Goal: Information Seeking & Learning: Learn about a topic

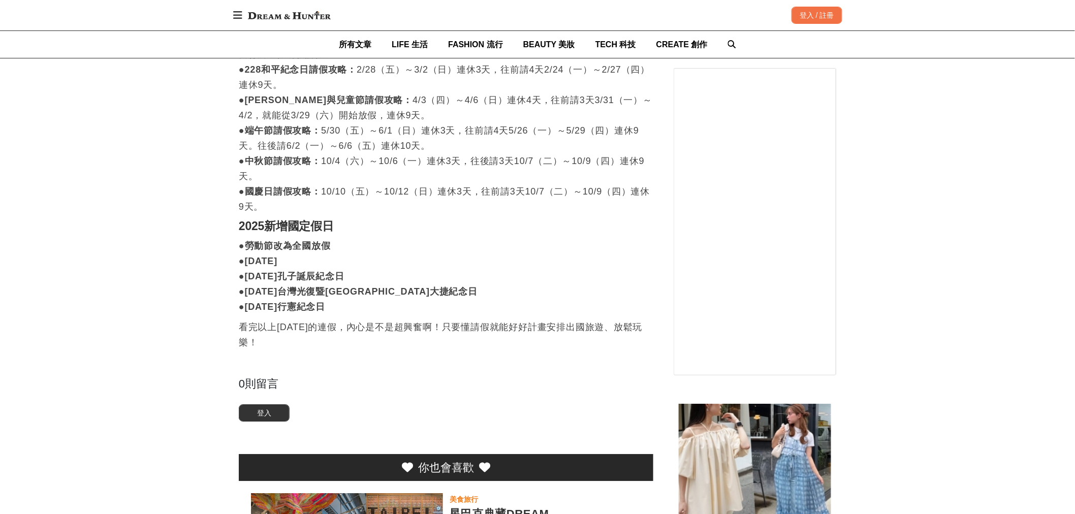
scroll to position [1072, 0]
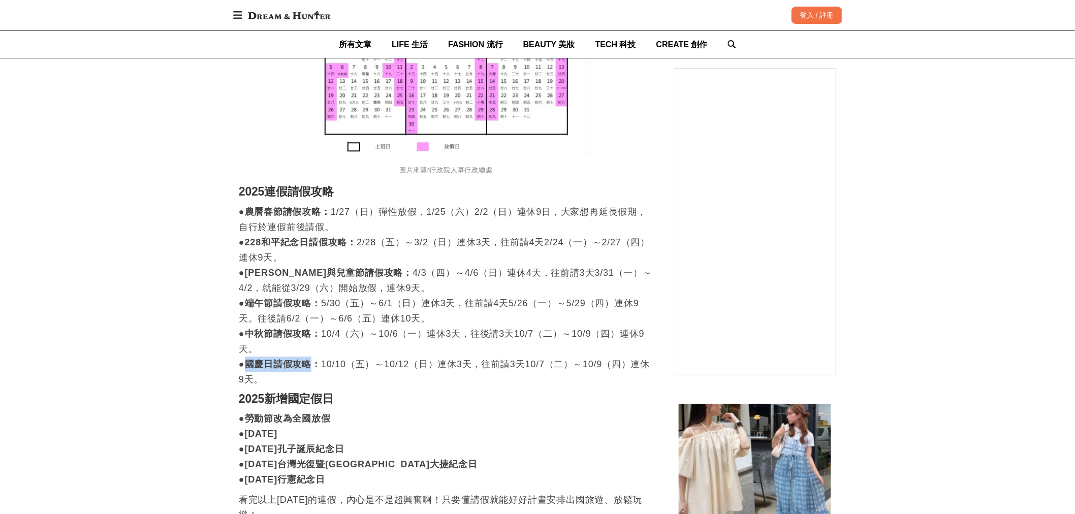
drag, startPoint x: 247, startPoint y: 342, endPoint x: 313, endPoint y: 349, distance: 65.9
click at [313, 359] on strong "●國慶日請假攻略：" at bounding box center [280, 364] width 82 height 10
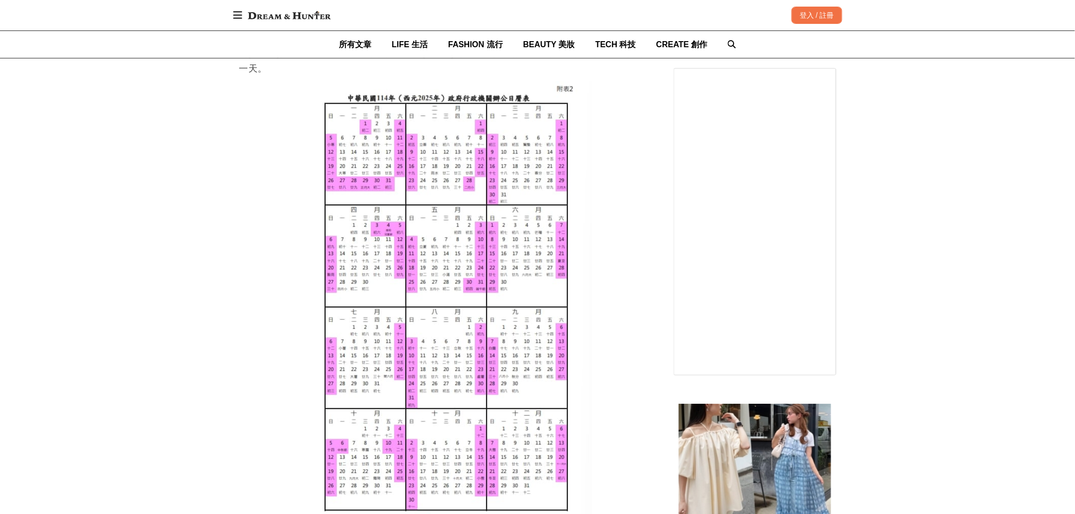
scroll to position [790, 0]
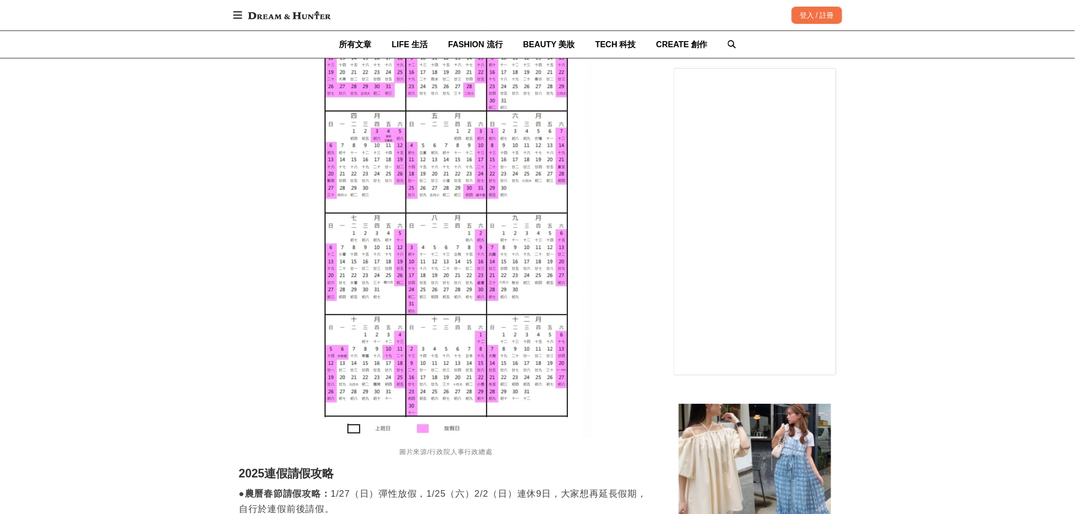
drag, startPoint x: 378, startPoint y: 302, endPoint x: 520, endPoint y: 298, distance: 141.8
click at [520, 298] on img at bounding box center [446, 212] width 291 height 451
click at [525, 301] on img at bounding box center [446, 212] width 291 height 451
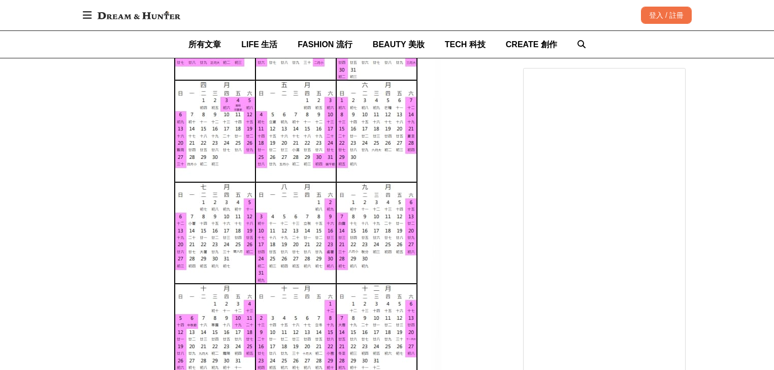
scroll to position [872, 0]
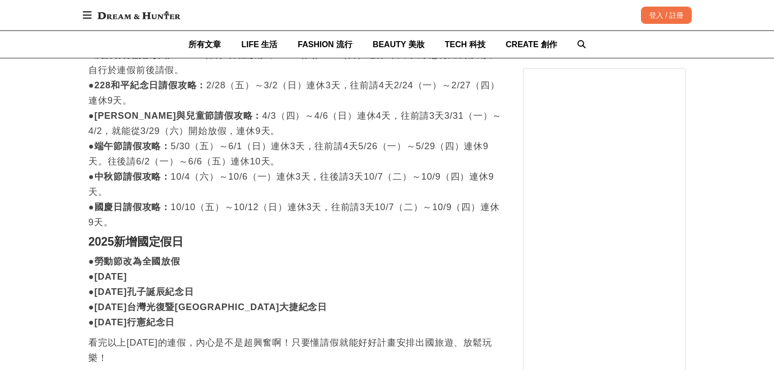
scroll to position [1341, 0]
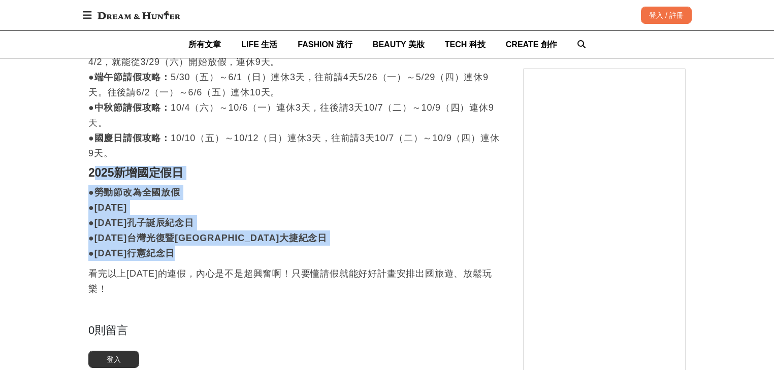
drag, startPoint x: 92, startPoint y: 155, endPoint x: 216, endPoint y: 242, distance: 151.4
click at [216, 242] on p "●勞動節改為全國放假 ●小年夜 ●9月28日孔子誕辰紀念日 ●10月25日台灣光復暨金門古寧頭大捷紀念日 ●12月25日行憲紀念日" at bounding box center [295, 223] width 415 height 76
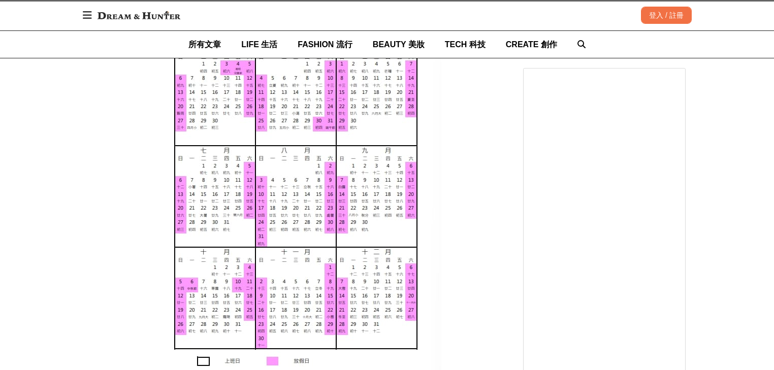
scroll to position [894, 0]
